Goal: Check status: Check status

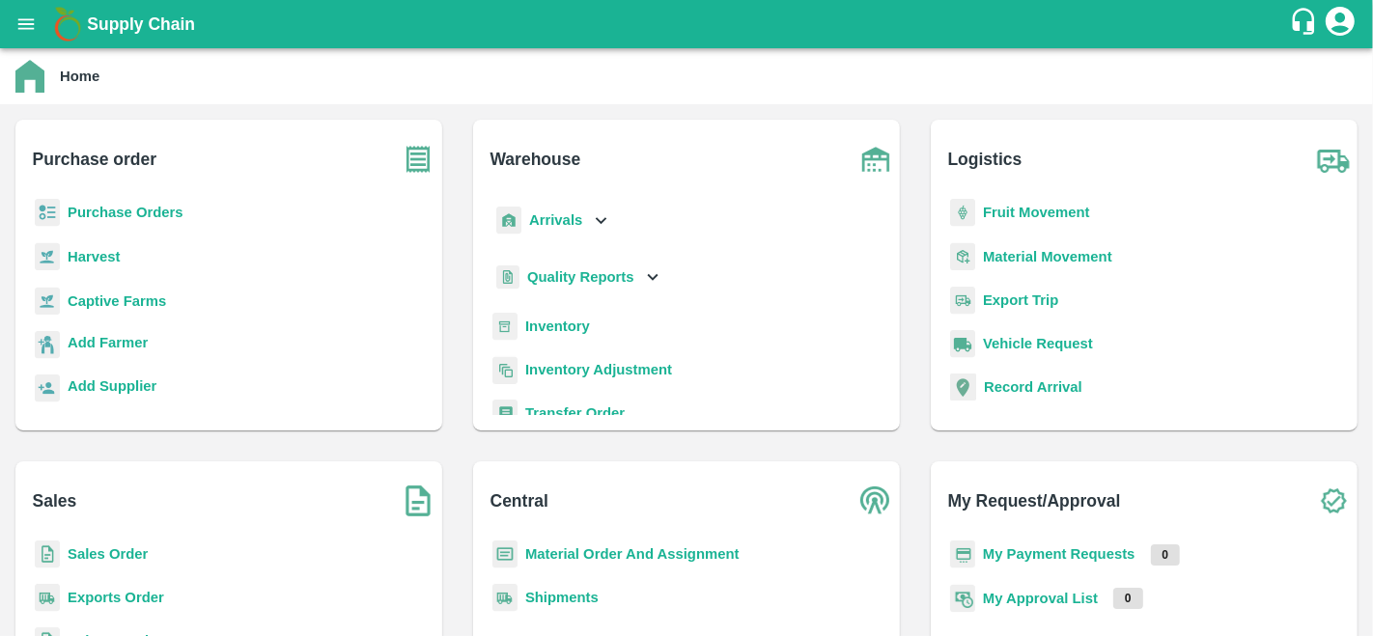
click at [110, 547] on b "Sales Order" at bounding box center [108, 554] width 80 height 15
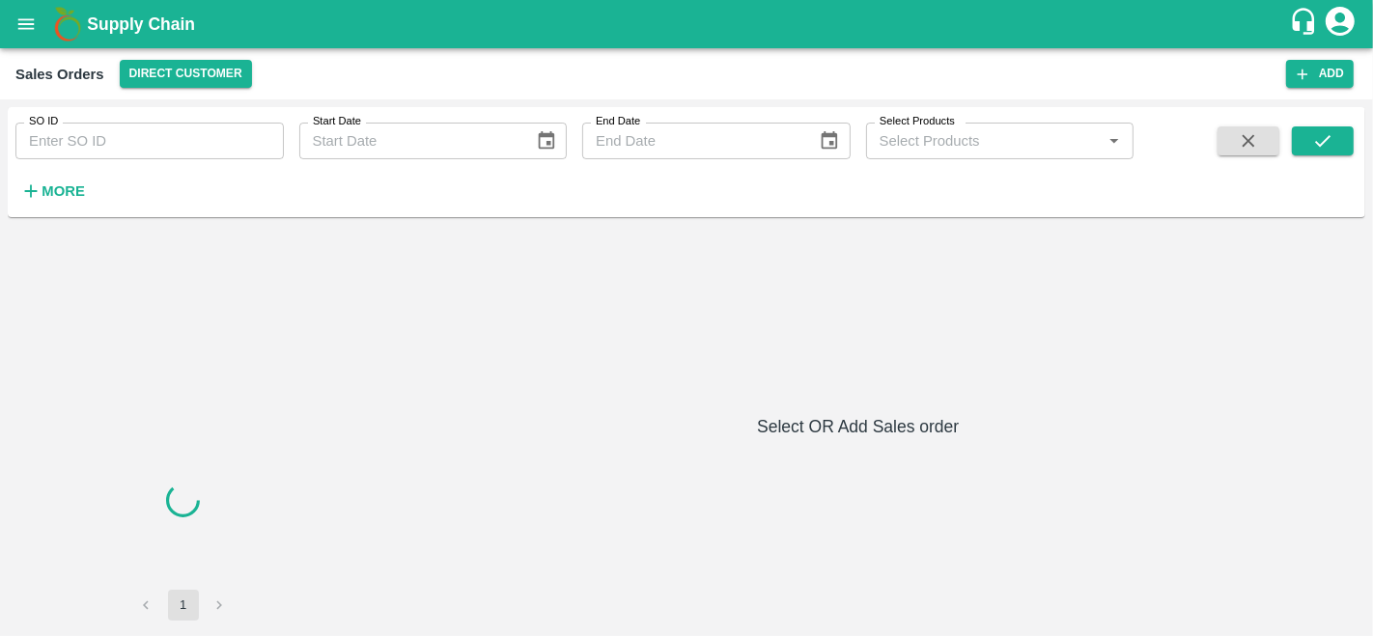
click at [202, 145] on input "SO ID" at bounding box center [149, 141] width 268 height 37
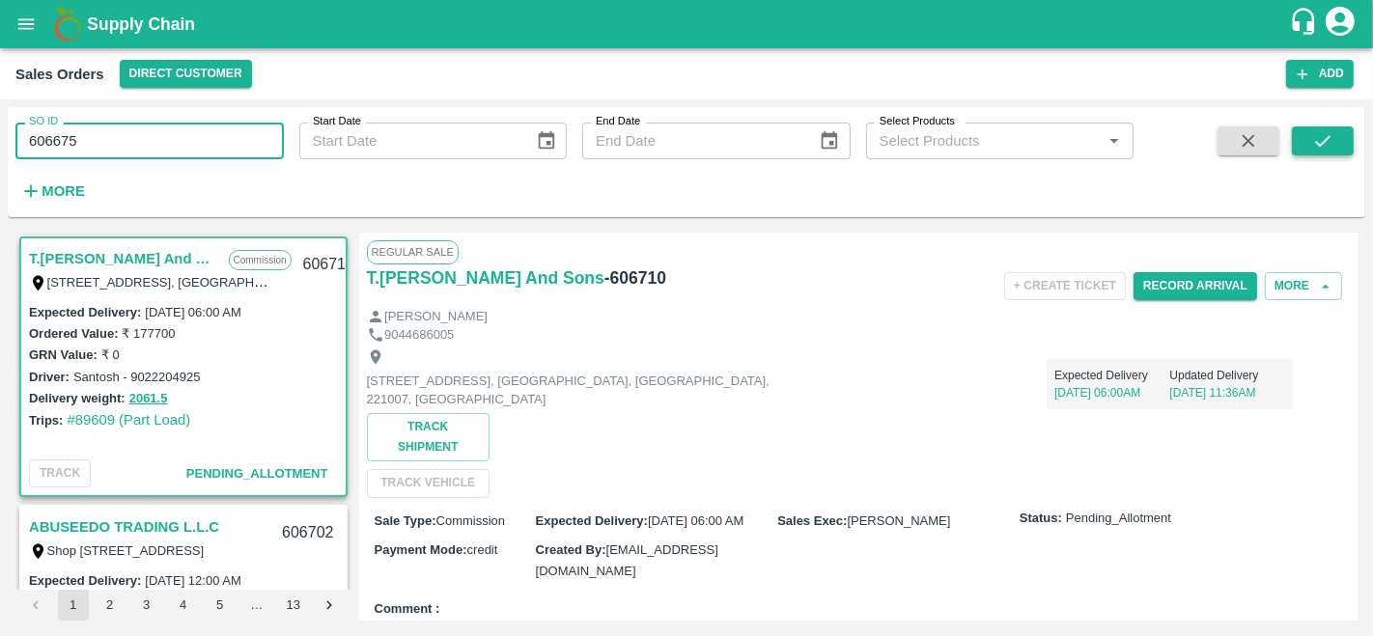
type input "606675"
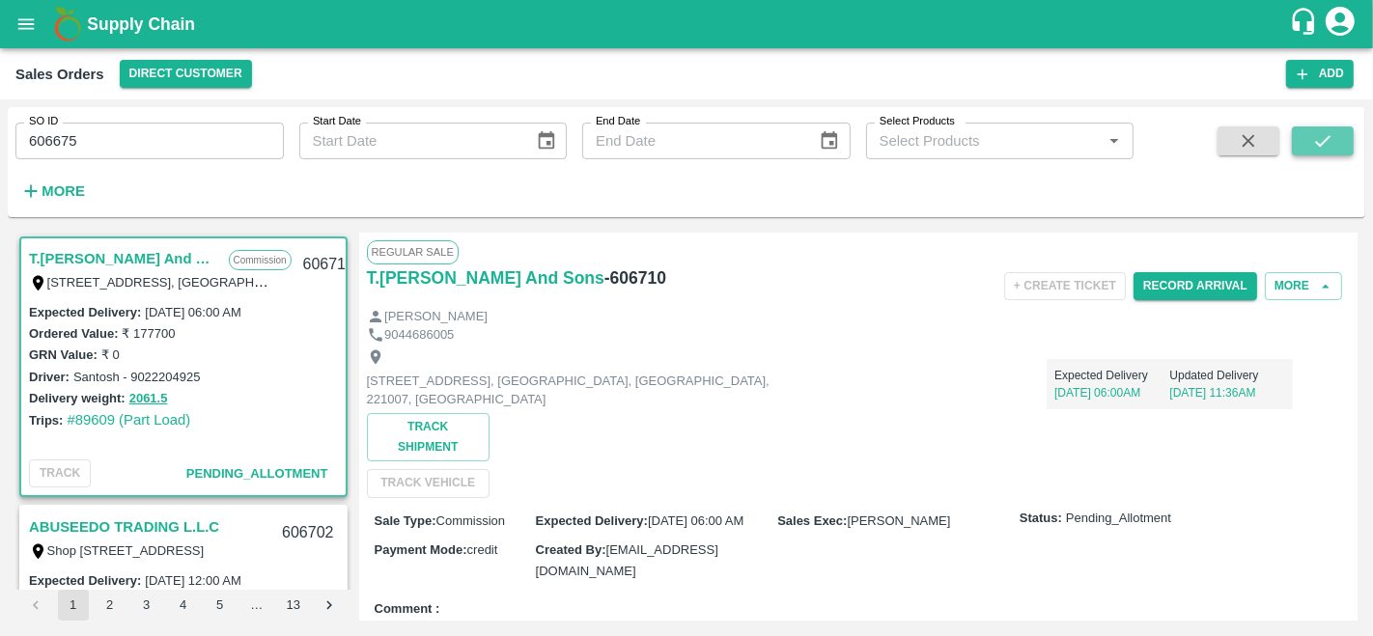
click at [1336, 142] on button "submit" at bounding box center [1323, 141] width 62 height 29
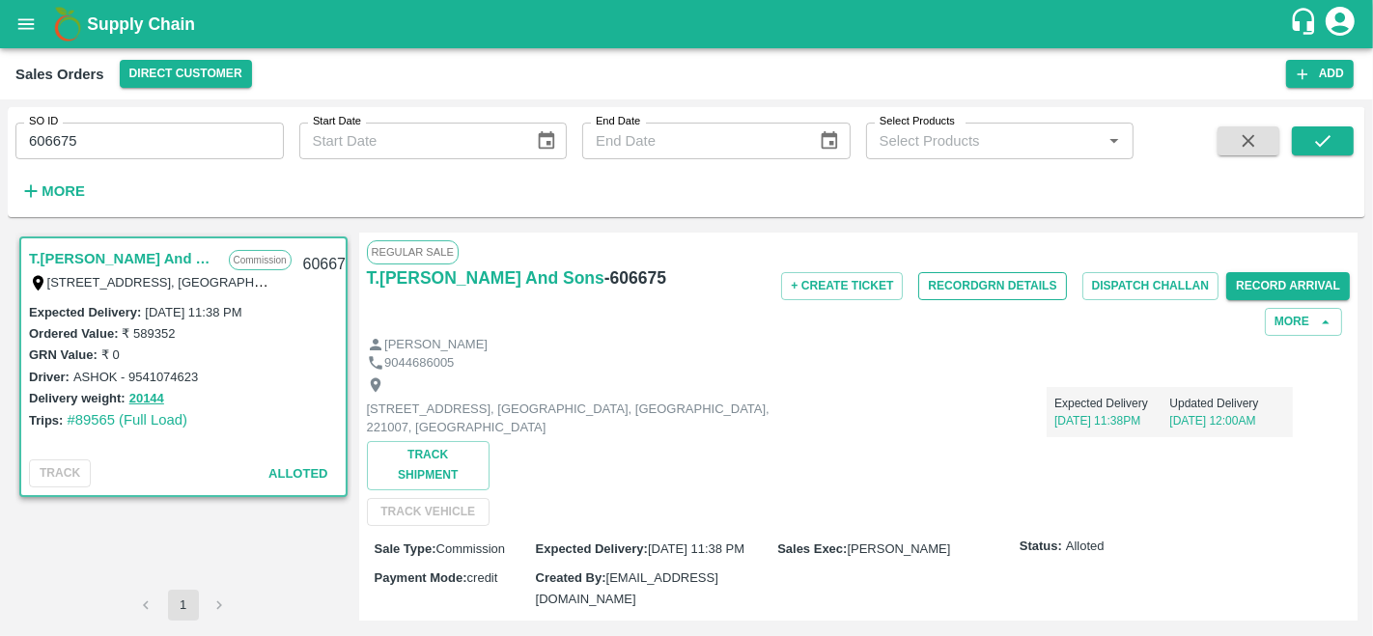
click at [979, 282] on button "Record GRN Details" at bounding box center [992, 286] width 148 height 28
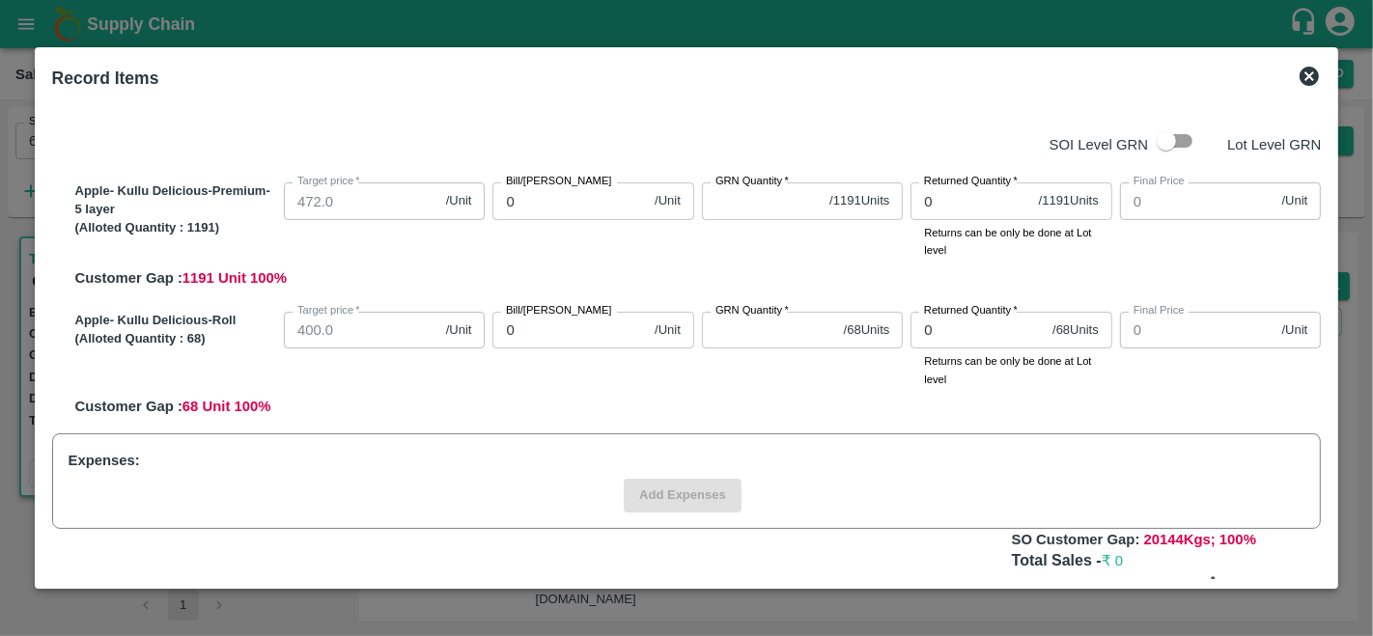
click at [1310, 82] on icon at bounding box center [1309, 76] width 19 height 19
